Goal: Task Accomplishment & Management: Manage account settings

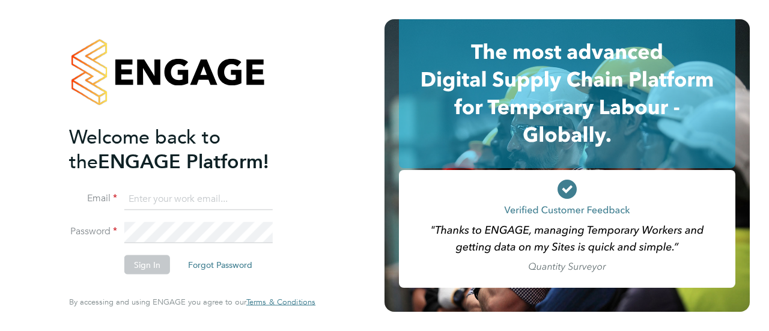
type input "[EMAIL_ADDRESS][DOMAIN_NAME]"
click at [147, 264] on button "Sign In" at bounding box center [147, 264] width 46 height 19
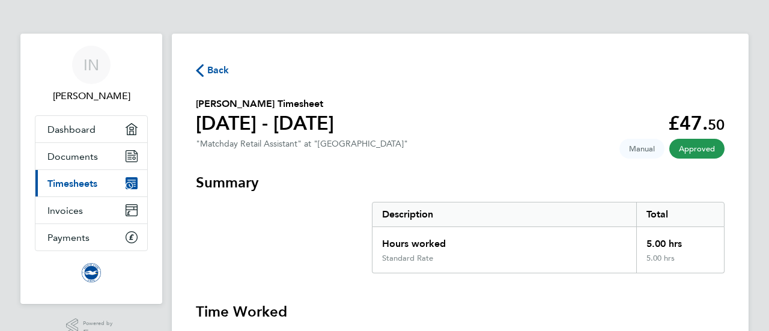
click at [74, 183] on span "Timesheets" at bounding box center [72, 183] width 50 height 11
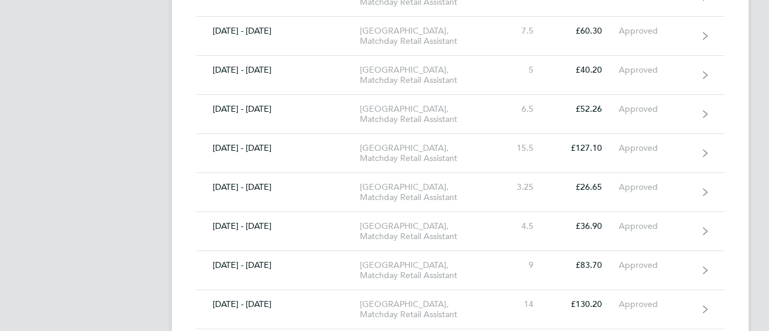
scroll to position [1153, 0]
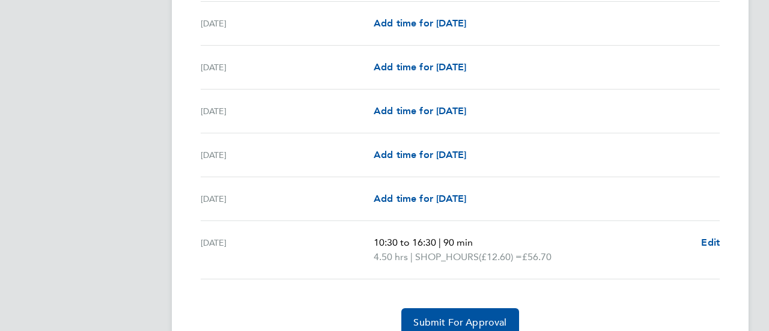
scroll to position [1465, 0]
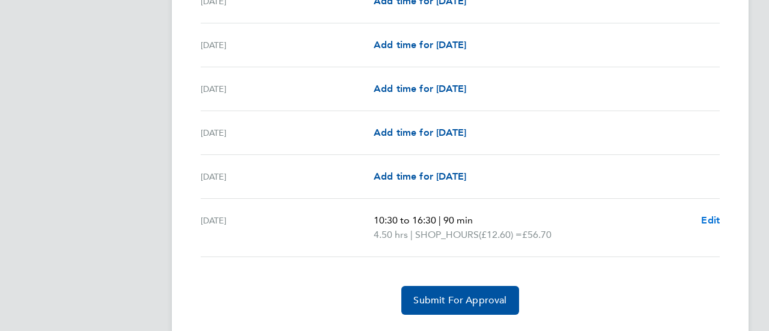
click at [715, 214] on span "Edit" at bounding box center [710, 219] width 19 height 11
select select "90"
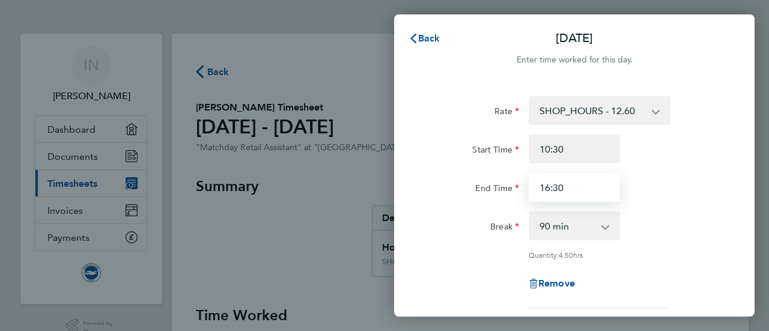
click at [578, 189] on input "16:30" at bounding box center [573, 187] width 91 height 29
type input "17:00"
drag, startPoint x: 707, startPoint y: 168, endPoint x: 699, endPoint y: 194, distance: 27.2
click at [699, 194] on div "Start Time 10:30 End Time 17:00" at bounding box center [574, 167] width 303 height 67
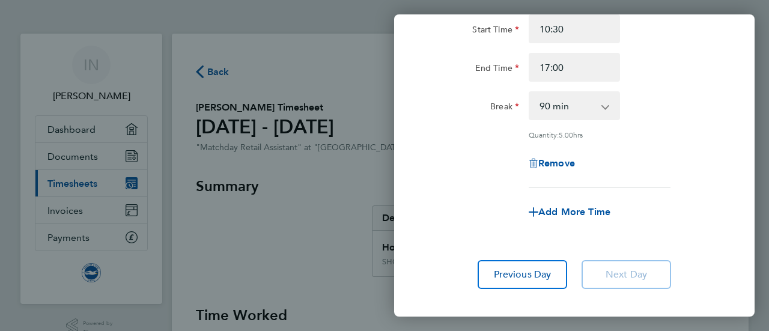
scroll to position [144, 0]
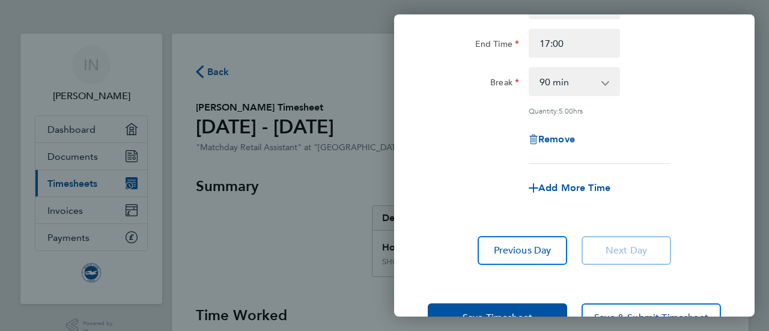
click at [699, 194] on div "Add More Time" at bounding box center [574, 188] width 303 height 29
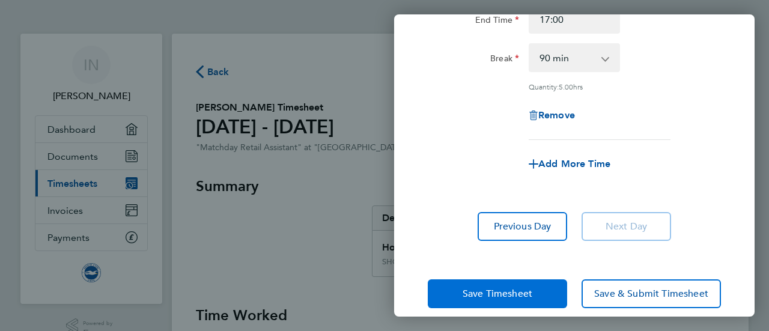
click at [494, 293] on span "Save Timesheet" at bounding box center [497, 294] width 70 height 12
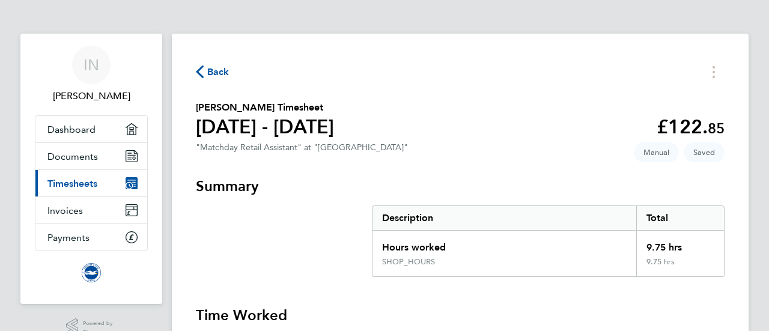
click at [519, 182] on h3 "Summary" at bounding box center [460, 186] width 528 height 19
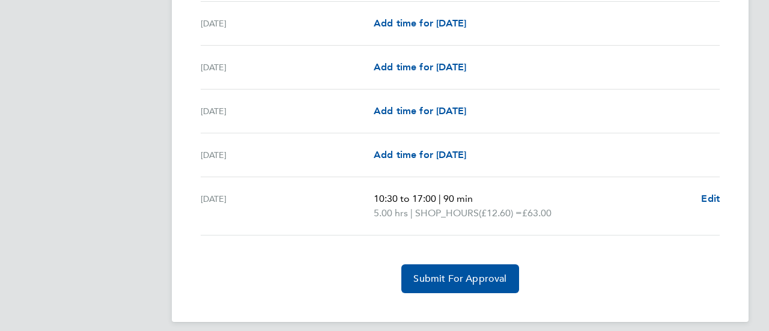
scroll to position [1490, 0]
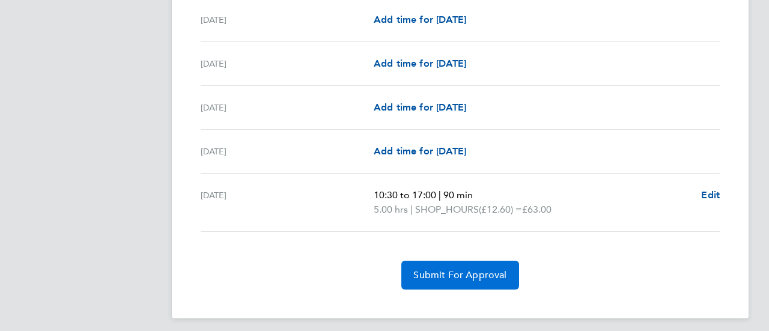
click at [456, 269] on span "Submit For Approval" at bounding box center [459, 275] width 93 height 12
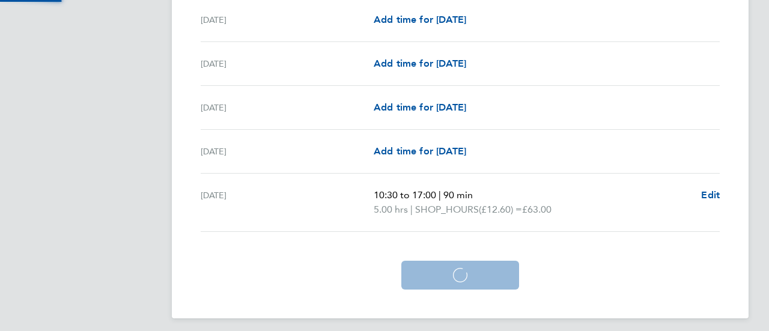
scroll to position [1433, 0]
